Goal: Task Accomplishment & Management: Use online tool/utility

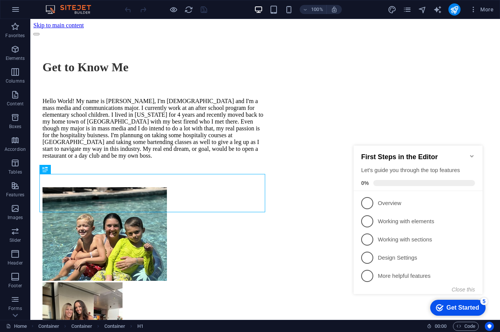
click at [471, 153] on icon "Minimize checklist" at bounding box center [471, 156] width 6 height 6
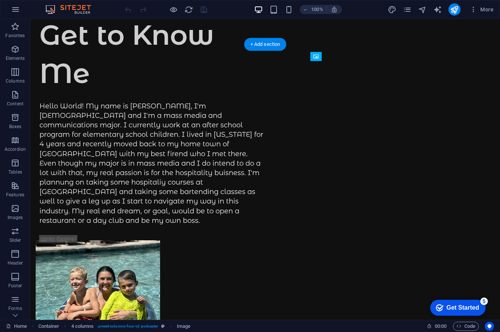
scroll to position [130, 0]
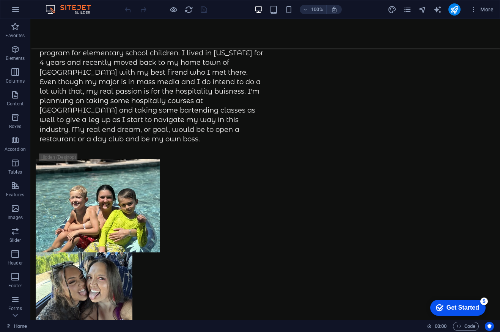
drag, startPoint x: 484, startPoint y: 197, endPoint x: 494, endPoint y: 202, distance: 10.4
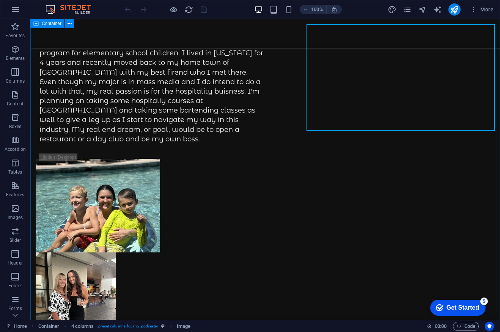
click at [494, 154] on div "Get to Know Me Hello World! My name is [PERSON_NAME], I'm [DEMOGRAPHIC_DATA] an…" at bounding box center [264, 231] width 469 height 684
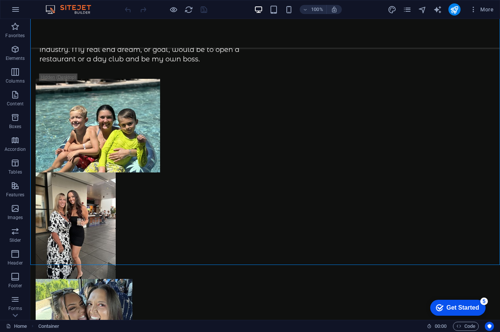
drag, startPoint x: 494, startPoint y: 153, endPoint x: 494, endPoint y: 218, distance: 64.8
click at [494, 218] on html "Skip to main content Get to Know Me Hello World! My name is [PERSON_NAME], I'm …" at bounding box center [264, 259] width 469 height 901
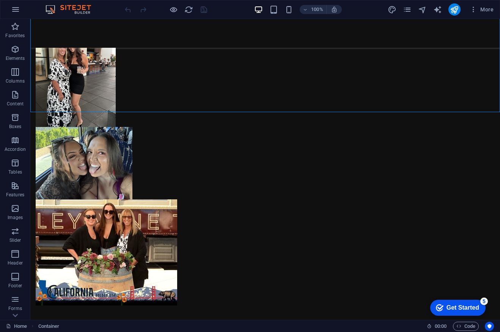
scroll to position [371, 0]
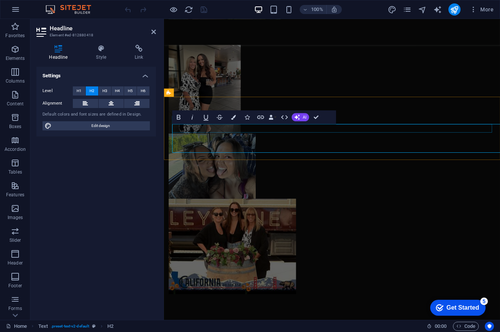
scroll to position [370, 0]
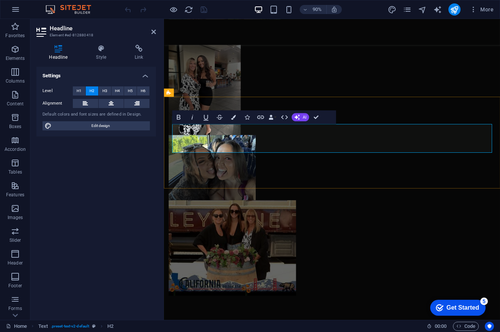
drag, startPoint x: 373, startPoint y: 157, endPoint x: 177, endPoint y: 155, distance: 195.2
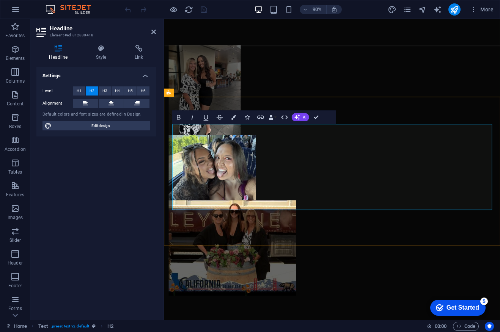
drag, startPoint x: 327, startPoint y: 151, endPoint x: 175, endPoint y: 161, distance: 152.3
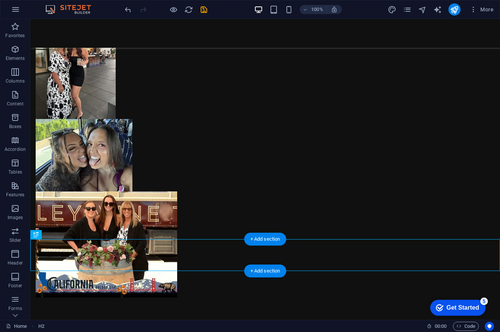
drag, startPoint x: 250, startPoint y: 274, endPoint x: 365, endPoint y: 248, distance: 117.5
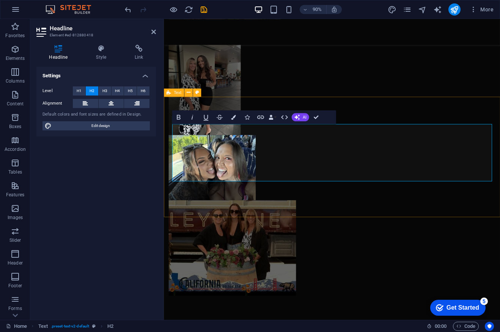
drag, startPoint x: 364, startPoint y: 191, endPoint x: 225, endPoint y: 122, distance: 154.9
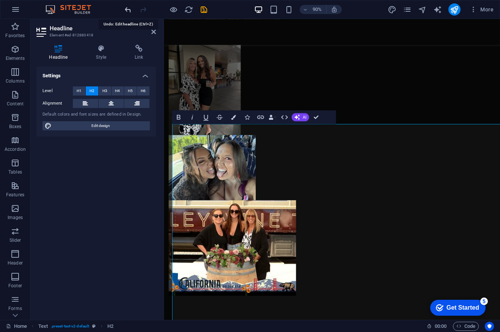
click at [125, 9] on icon "undo" at bounding box center [128, 9] width 9 height 9
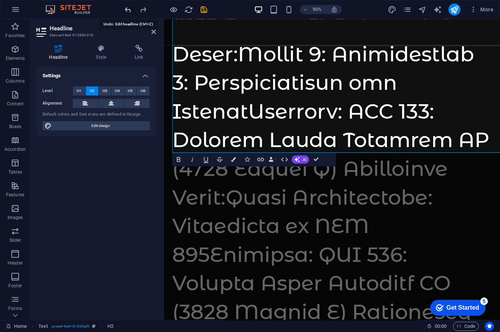
click at [125, 9] on icon "undo" at bounding box center [128, 9] width 9 height 9
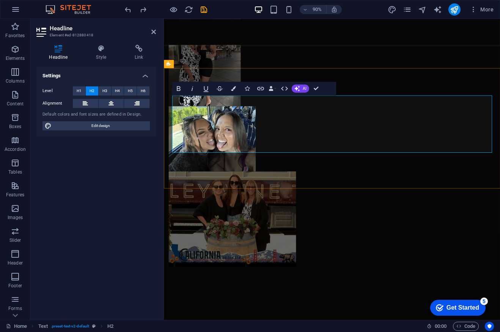
drag, startPoint x: 362, startPoint y: 157, endPoint x: 180, endPoint y: 107, distance: 188.3
copy h2 "Evaluating misinformation education tools"
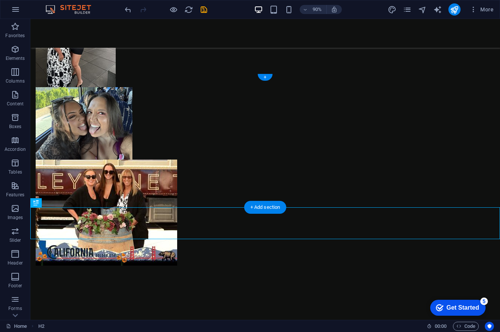
click at [239, 205] on div "Get to Know Me Hello World! My name is [PERSON_NAME], I'm [DEMOGRAPHIC_DATA] an…" at bounding box center [264, 83] width 469 height 932
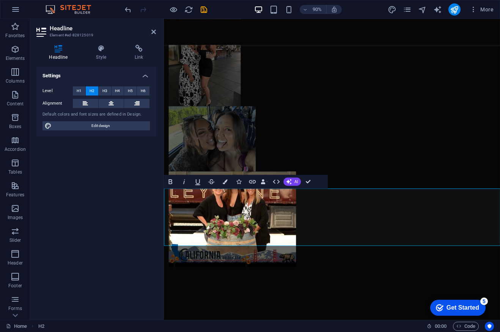
drag, startPoint x: 477, startPoint y: 246, endPoint x: 175, endPoint y: 204, distance: 304.2
click at [175, 204] on div "Get to Know Me Hello World! My name is [PERSON_NAME], I'm [DEMOGRAPHIC_DATA] an…" at bounding box center [350, 113] width 373 height 993
